Goal: Navigation & Orientation: Find specific page/section

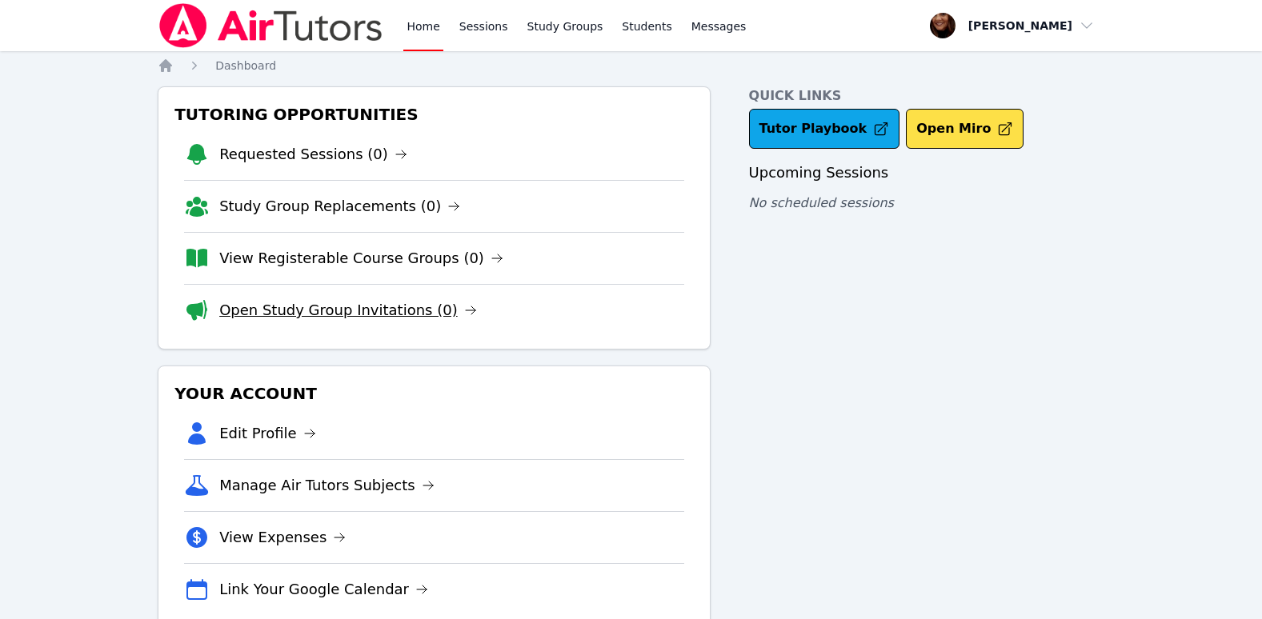
click at [464, 310] on icon at bounding box center [470, 310] width 13 height 13
click at [464, 311] on icon at bounding box center [470, 310] width 13 height 13
